Goal: Transaction & Acquisition: Purchase product/service

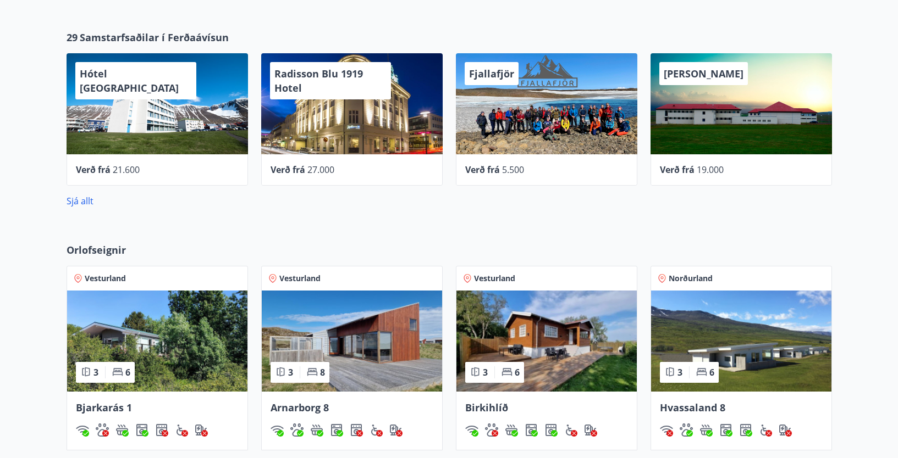
scroll to position [440, 0]
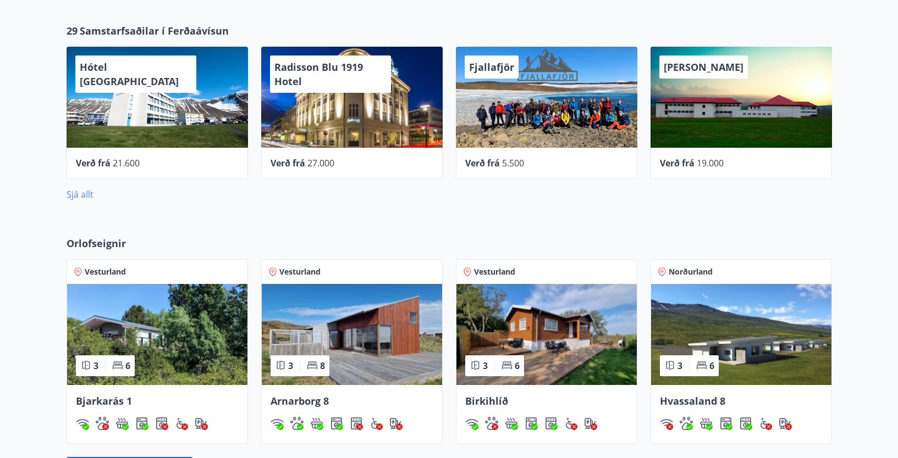
click at [84, 192] on link "Sjá allt" at bounding box center [80, 195] width 27 height 12
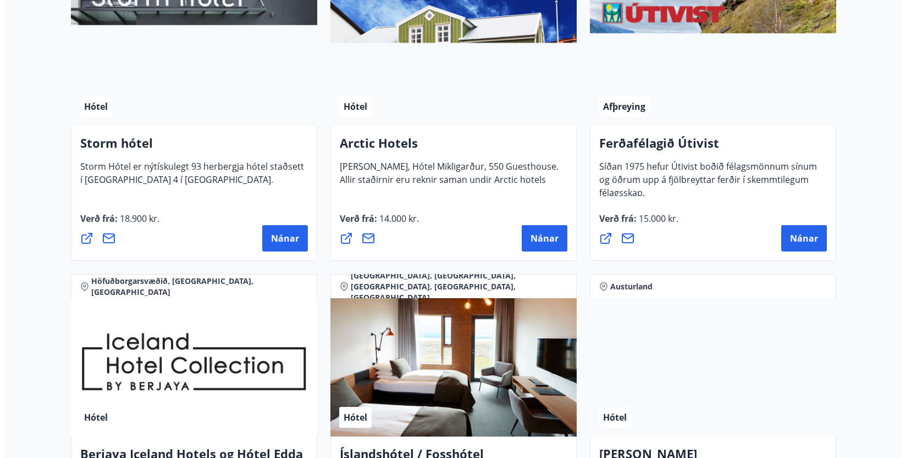
scroll to position [1126, 0]
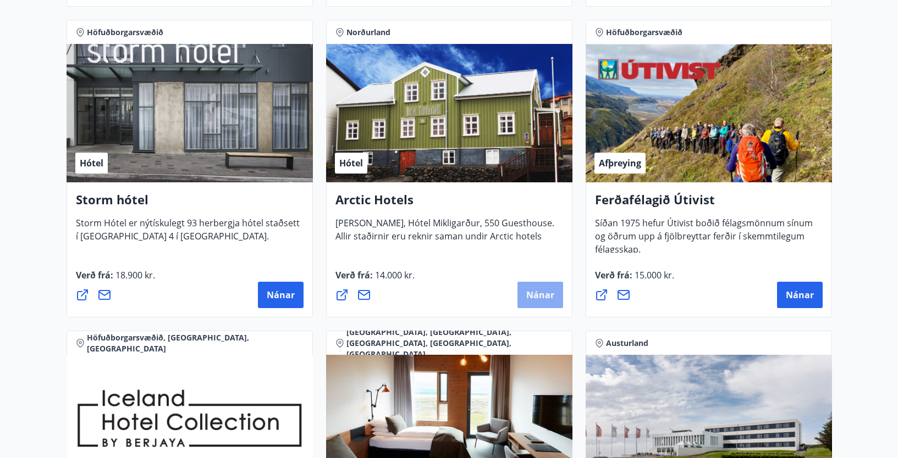
click at [539, 290] on span "Nánar" at bounding box center [540, 295] width 28 height 12
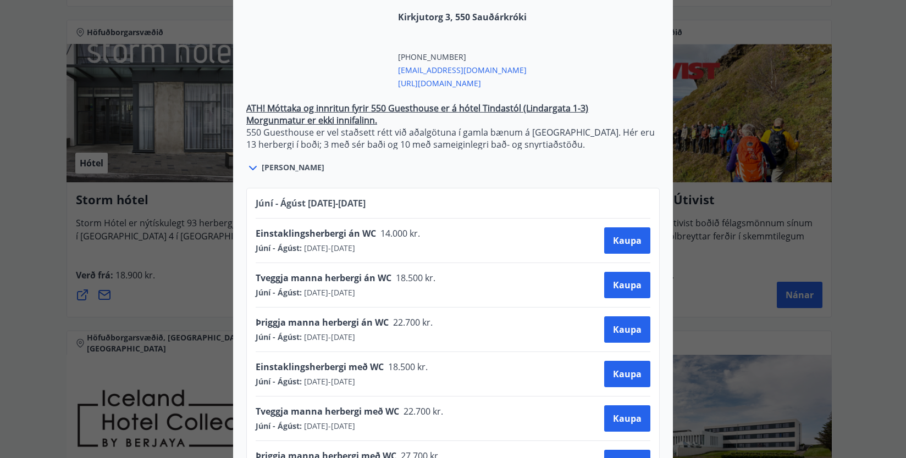
scroll to position [440, 0]
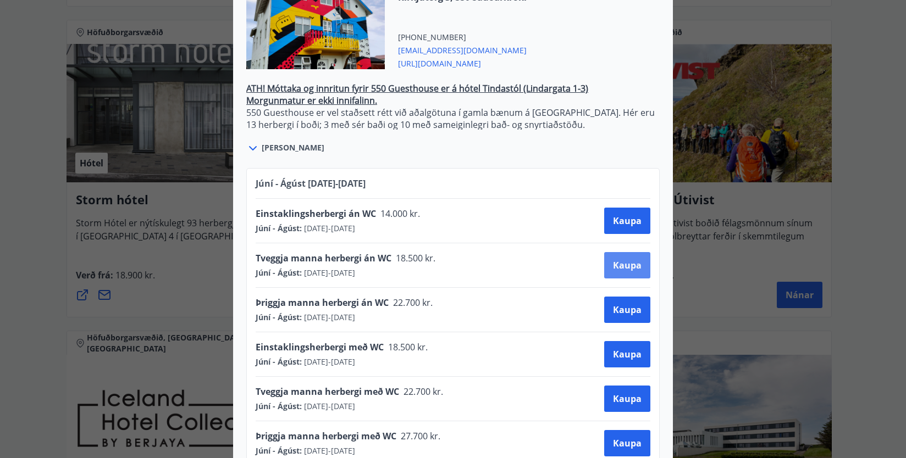
click at [618, 259] on span "Kaupa" at bounding box center [627, 265] width 29 height 12
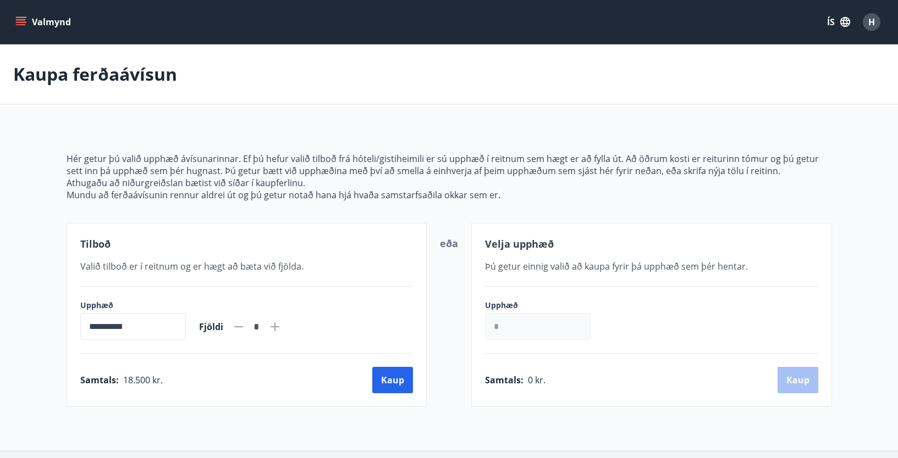
click at [48, 17] on button "Valmynd" at bounding box center [44, 22] width 62 height 20
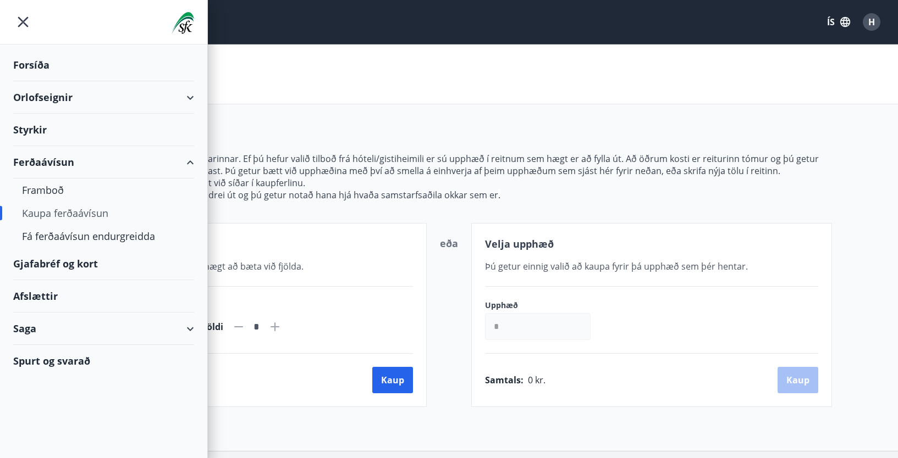
click at [76, 362] on div "Spurt og svarað" at bounding box center [103, 361] width 181 height 32
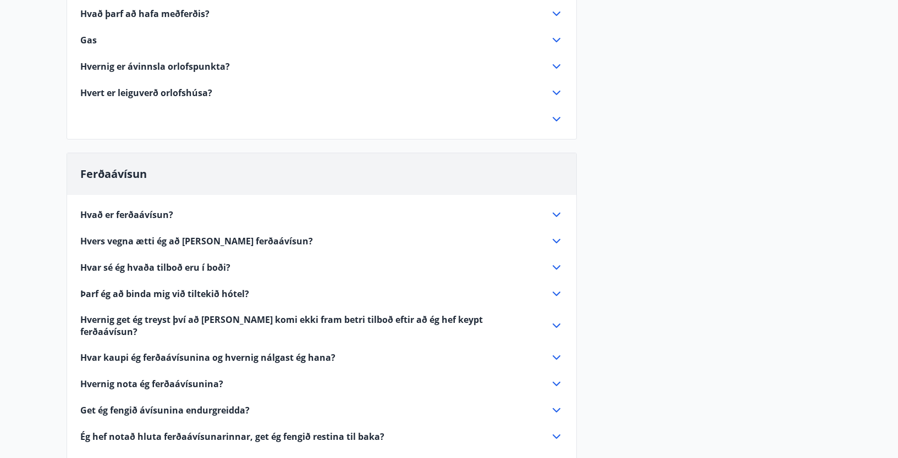
scroll to position [1044, 0]
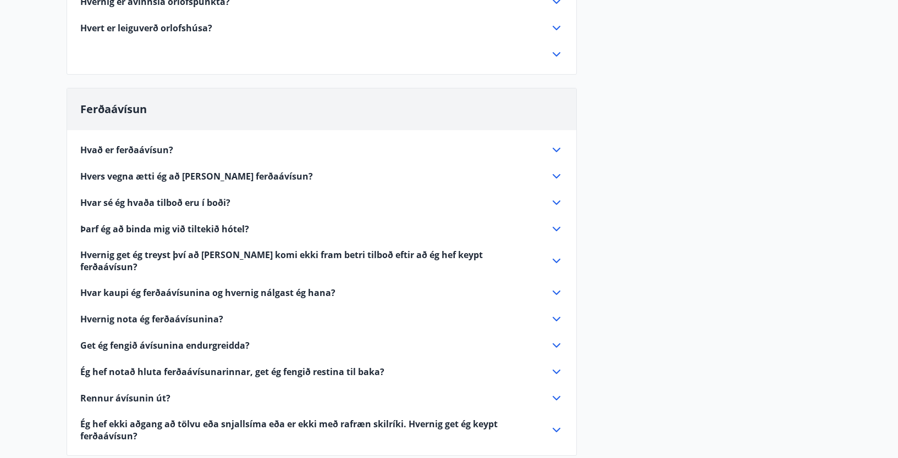
click at [553, 313] on icon at bounding box center [556, 319] width 13 height 13
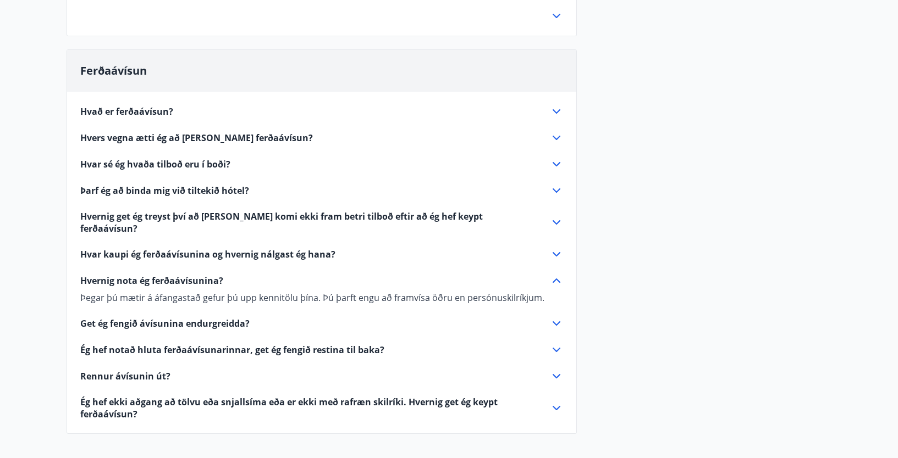
scroll to position [1099, 0]
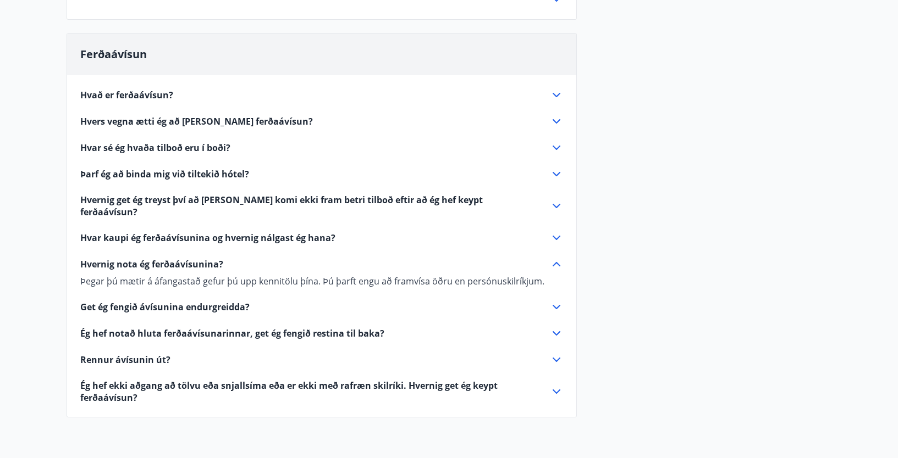
click at [554, 353] on icon at bounding box center [556, 359] width 13 height 13
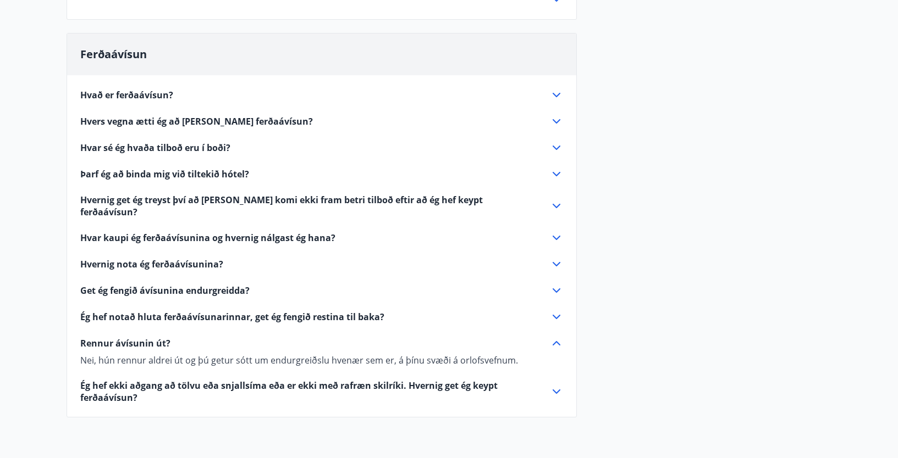
click at [556, 337] on icon at bounding box center [556, 343] width 13 height 13
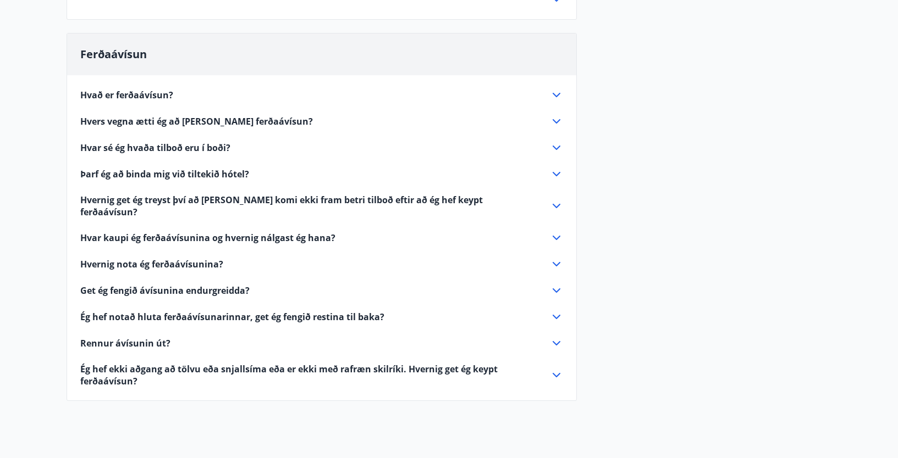
click at [558, 258] on icon at bounding box center [556, 264] width 13 height 13
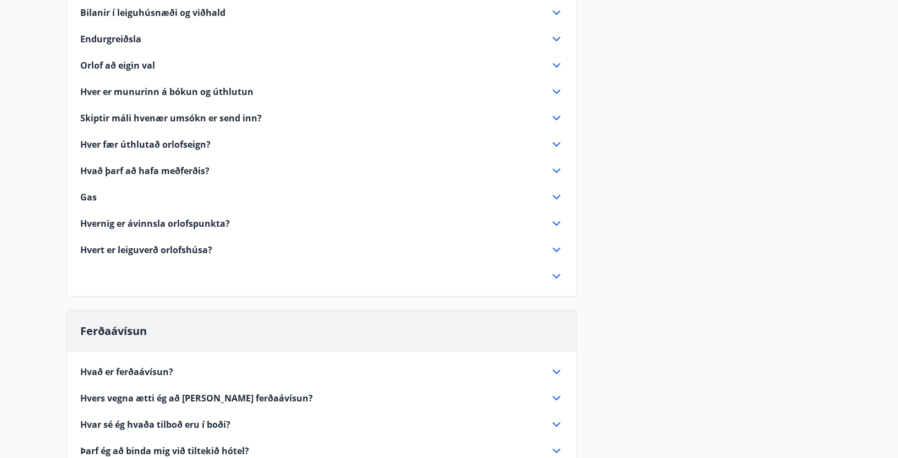
scroll to position [0, 0]
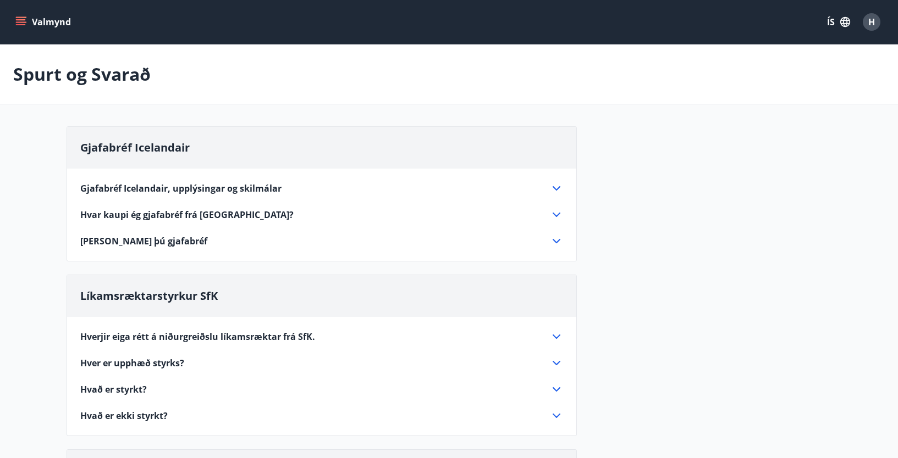
click at [28, 17] on button "Valmynd" at bounding box center [44, 22] width 62 height 20
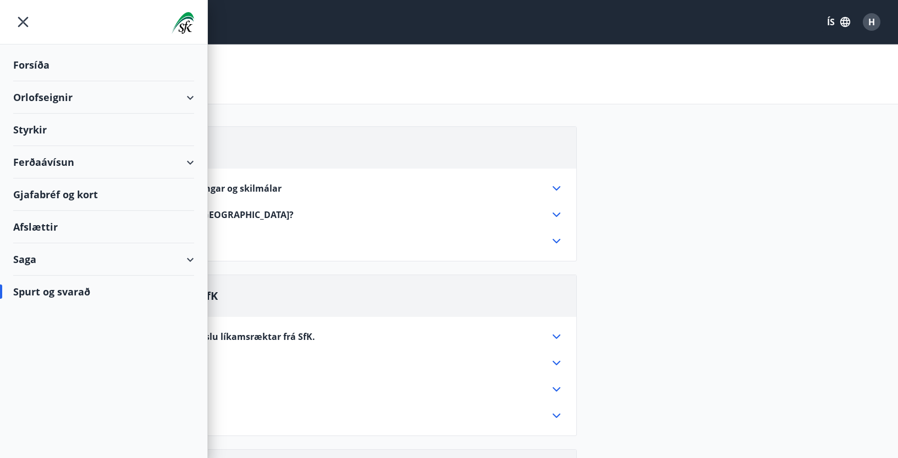
click at [194, 257] on div "Saga" at bounding box center [103, 260] width 181 height 32
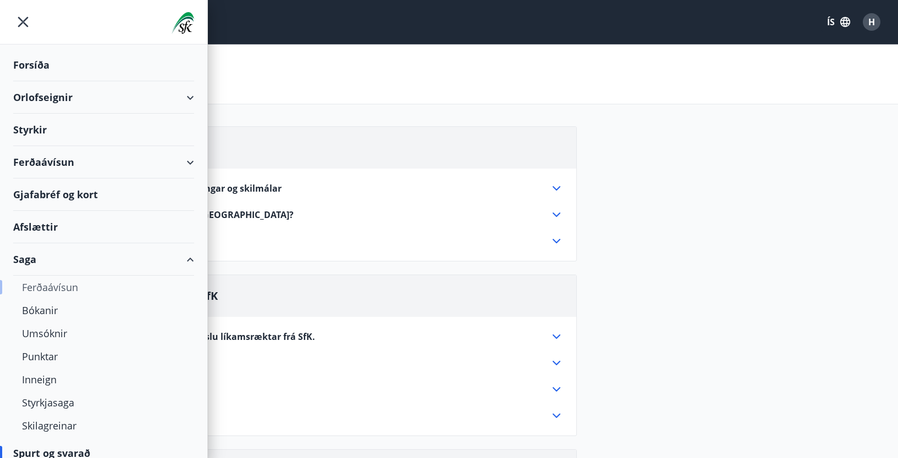
click at [66, 285] on div "Ferðaávísun" at bounding box center [103, 287] width 163 height 23
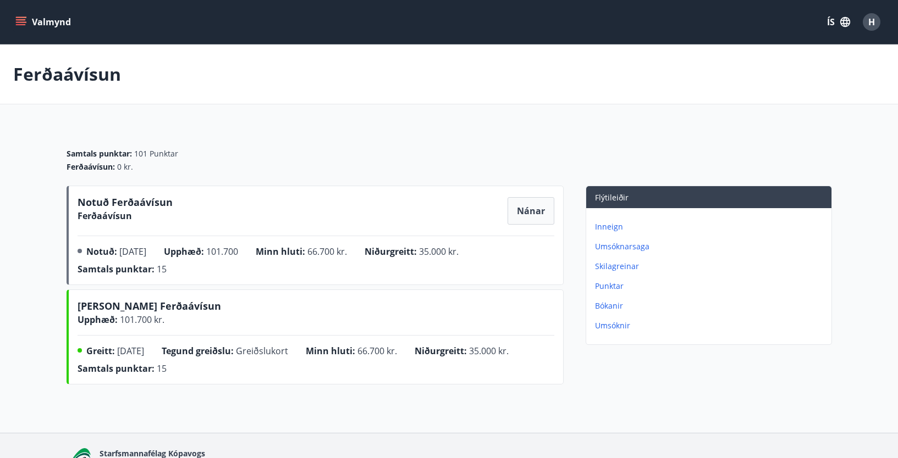
click at [519, 210] on span "Nánar" at bounding box center [531, 211] width 28 height 12
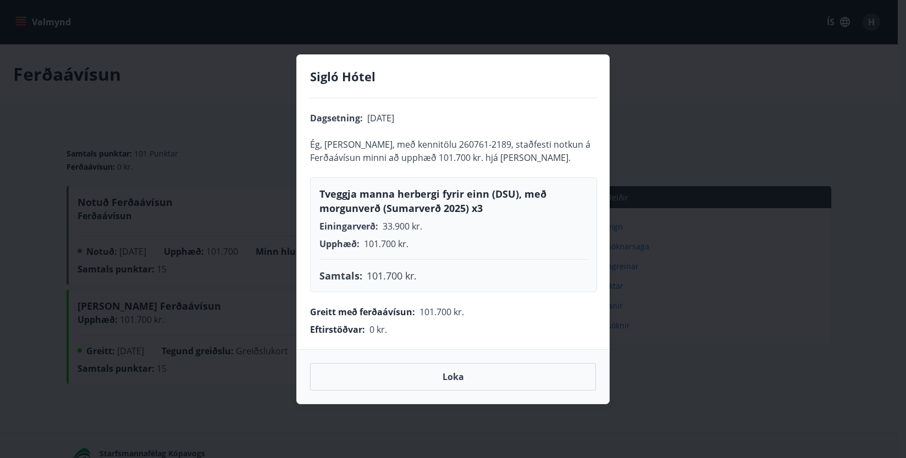
click at [466, 377] on button "Loka" at bounding box center [453, 376] width 286 height 27
